Goal: Task Accomplishment & Management: Manage account settings

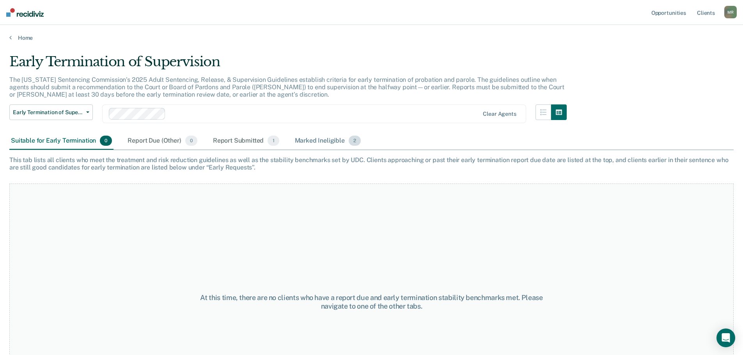
click at [334, 139] on div "Marked Ineligible 2" at bounding box center [327, 141] width 69 height 17
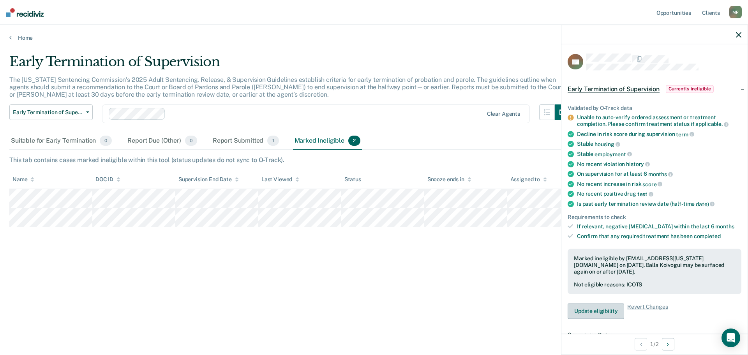
click at [604, 313] on button "Update eligibility" at bounding box center [596, 311] width 57 height 16
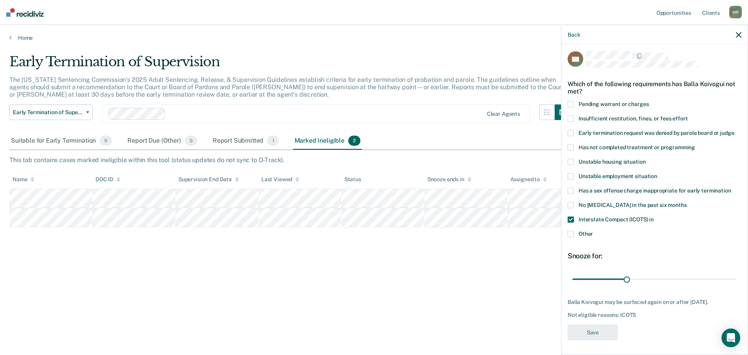
scroll to position [3, 0]
click at [573, 38] on div "Back" at bounding box center [655, 34] width 186 height 19
click at [573, 37] on button "Back" at bounding box center [574, 34] width 12 height 7
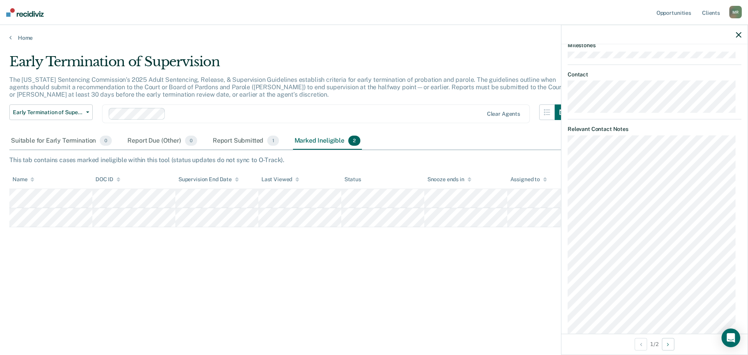
scroll to position [703, 0]
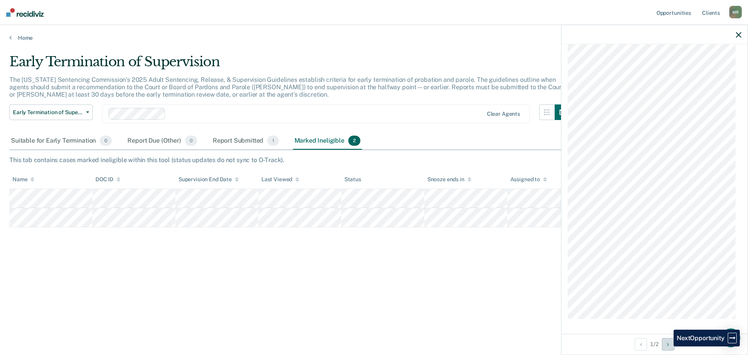
click at [668, 347] on button "Next Opportunity" at bounding box center [668, 344] width 12 height 12
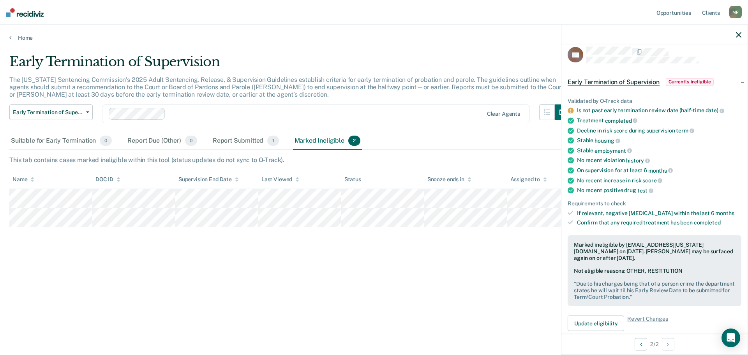
scroll to position [0, 0]
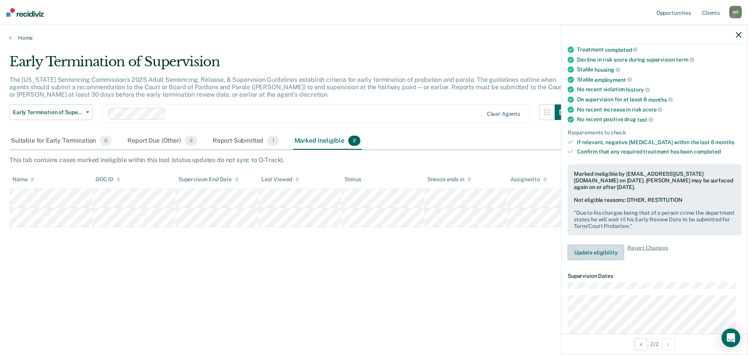
click at [605, 253] on button "Update eligibility" at bounding box center [596, 253] width 57 height 16
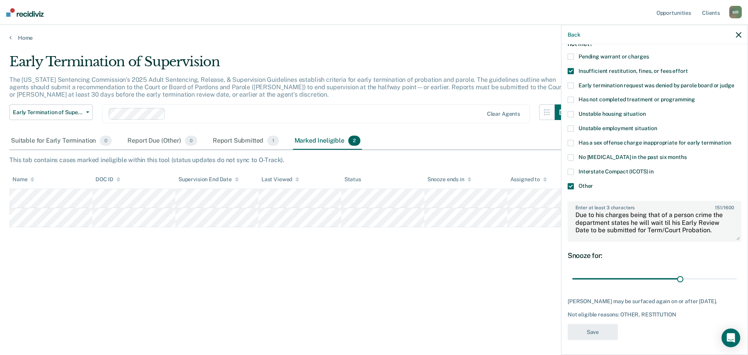
scroll to position [15, 0]
click at [674, 318] on div "KR Which of the following requirements has [PERSON_NAME] not met? Pending warra…" at bounding box center [655, 174] width 174 height 341
drag, startPoint x: 720, startPoint y: 301, endPoint x: 703, endPoint y: 301, distance: 16.8
click at [703, 301] on div "[PERSON_NAME] may be surfaced again on or after [DATE]." at bounding box center [655, 301] width 174 height 7
drag, startPoint x: 679, startPoint y: 279, endPoint x: 739, endPoint y: 282, distance: 60.9
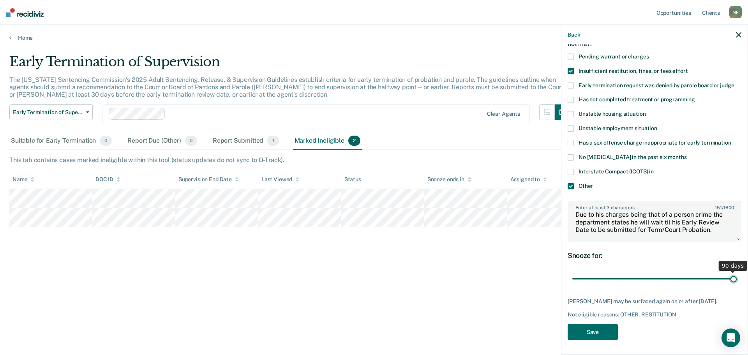
type input "90"
click at [737, 282] on input "range" at bounding box center [655, 279] width 164 height 14
click at [594, 329] on button "Save" at bounding box center [593, 332] width 50 height 16
